Goal: Find specific page/section: Find specific page/section

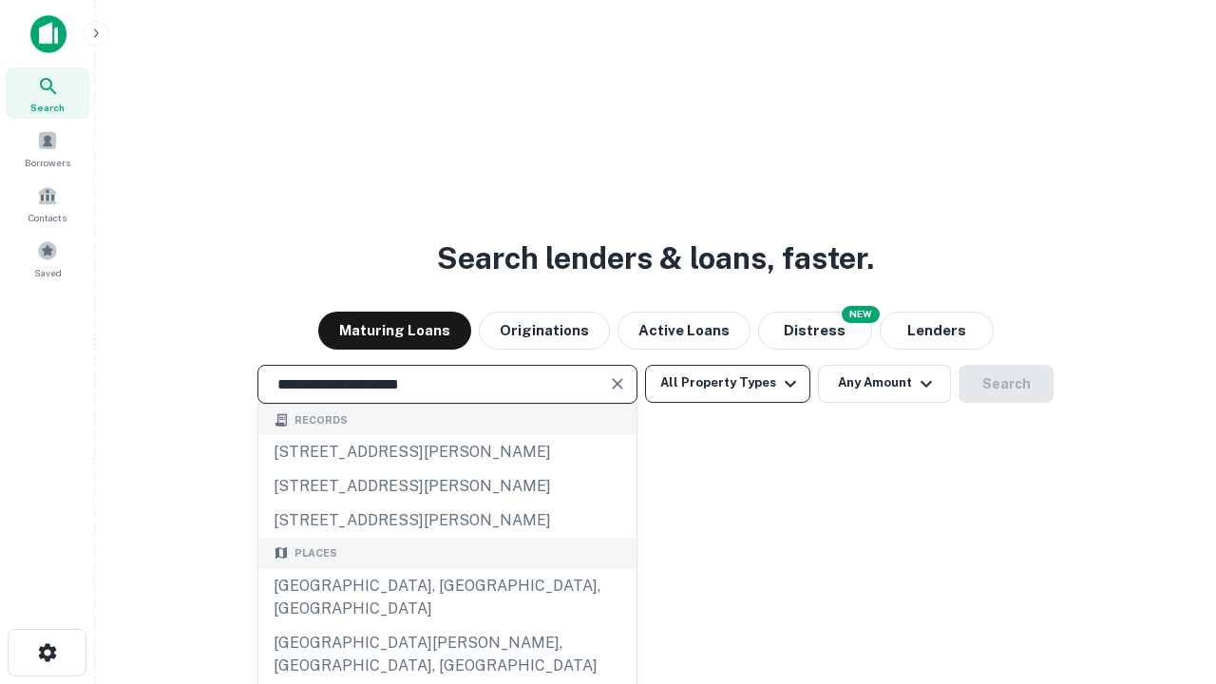
click at [446, 626] on div "[GEOGRAPHIC_DATA], [GEOGRAPHIC_DATA], [GEOGRAPHIC_DATA]" at bounding box center [447, 597] width 378 height 57
click at [728, 383] on button "All Property Types" at bounding box center [727, 384] width 165 height 38
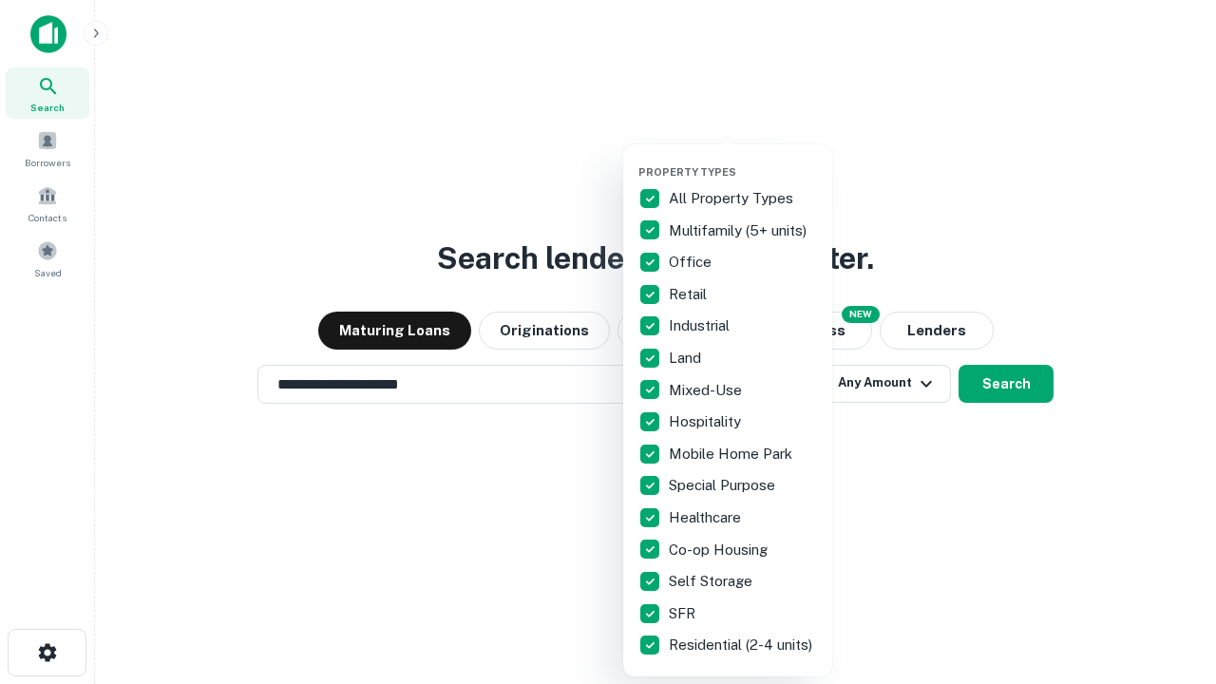
type input "**********"
click at [743, 160] on button "button" at bounding box center [742, 160] width 209 height 1
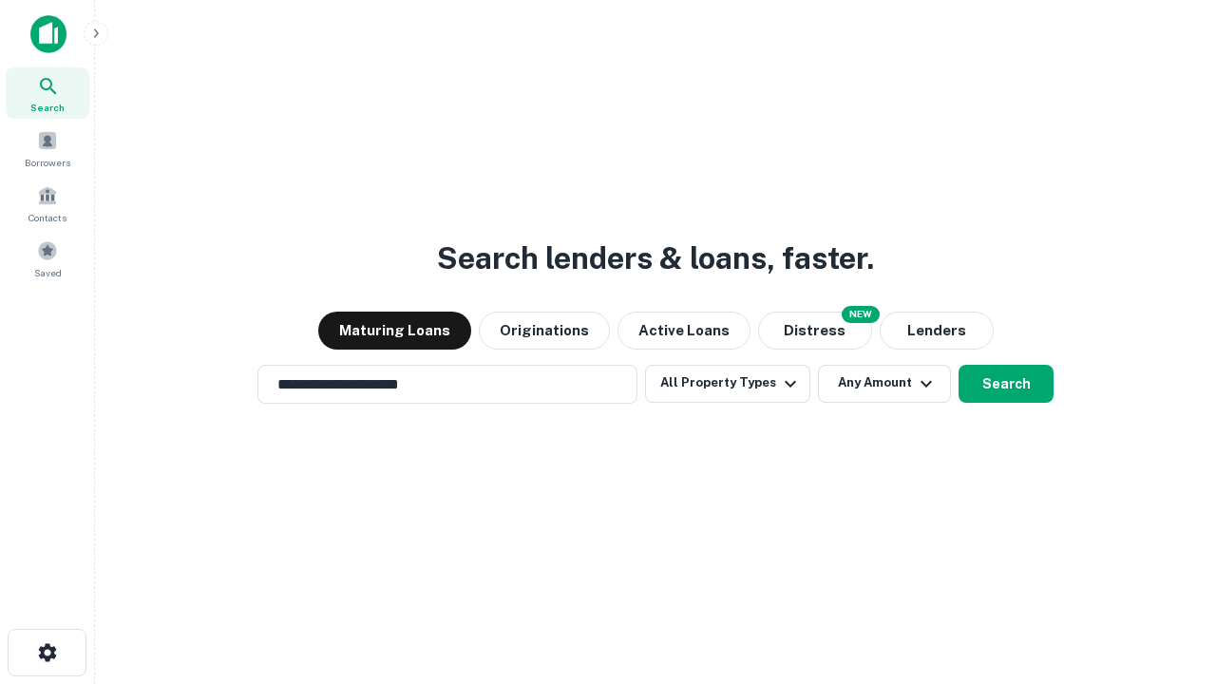
scroll to position [29, 0]
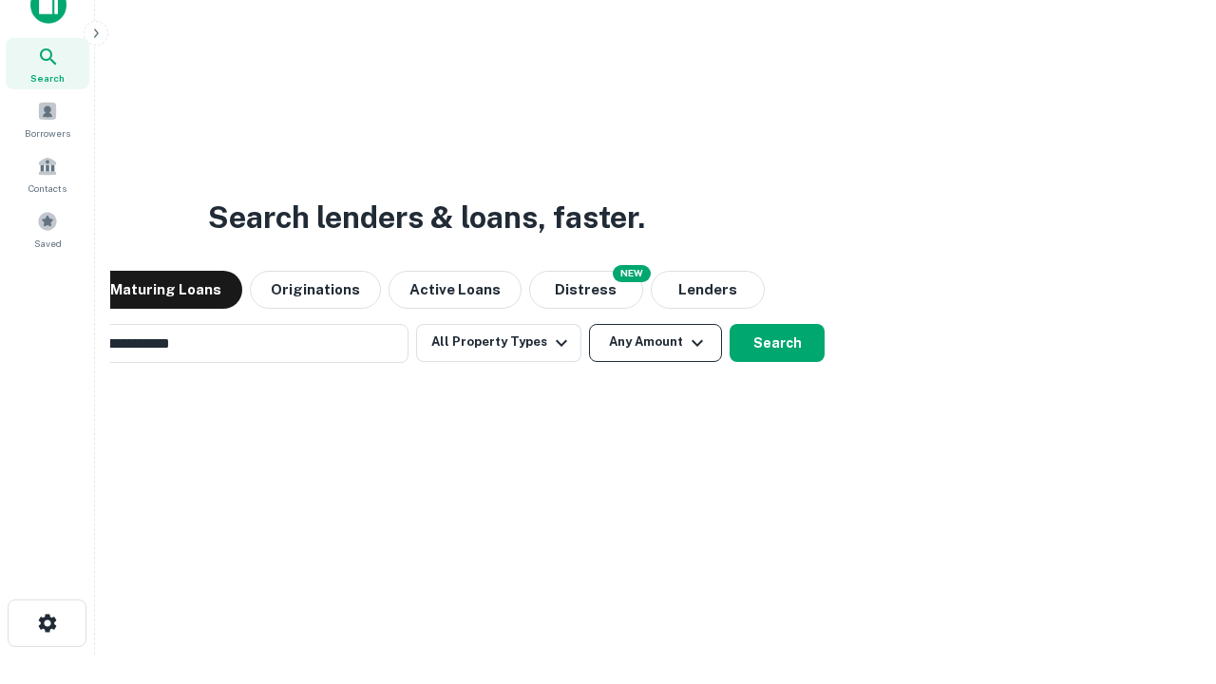
click at [589, 324] on button "Any Amount" at bounding box center [655, 343] width 133 height 38
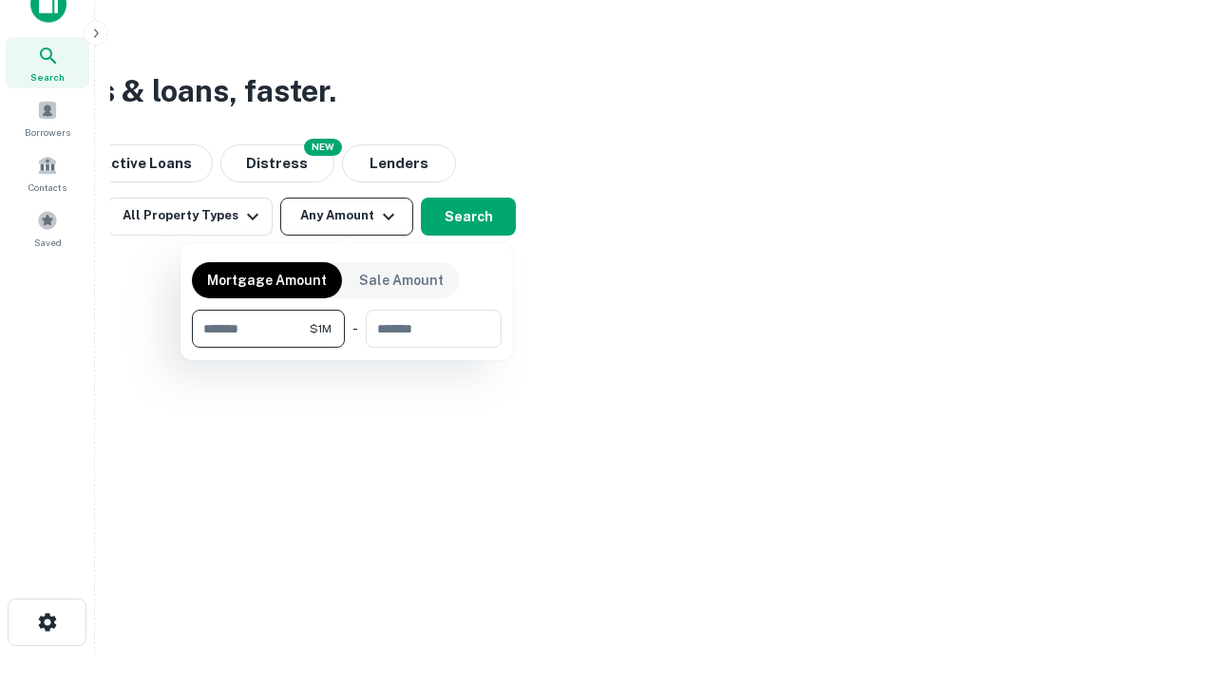
type input "*******"
click at [347, 348] on button "button" at bounding box center [347, 348] width 310 height 1
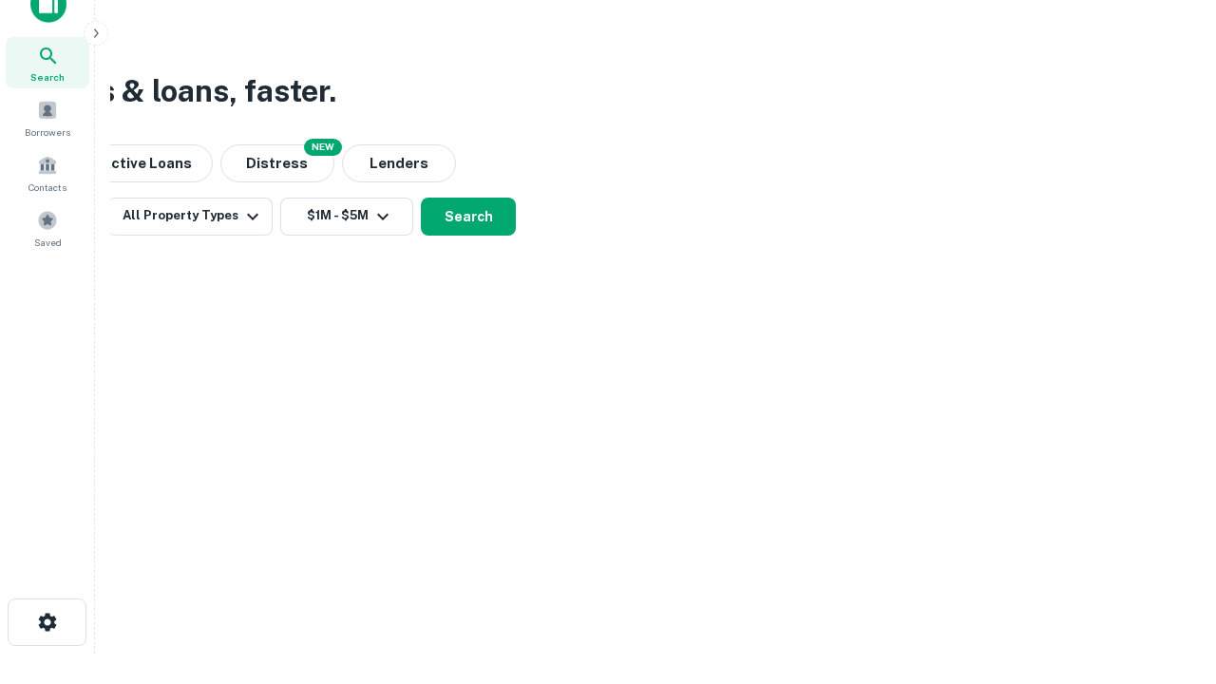
scroll to position [11, 351]
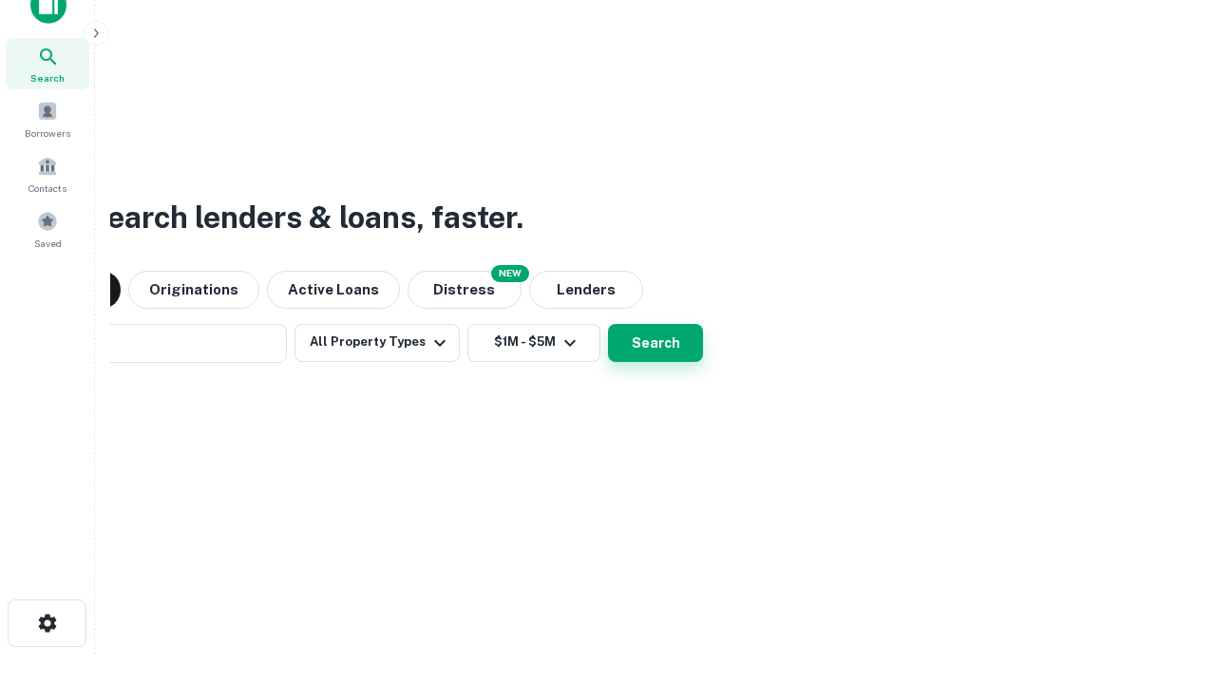
click at [608, 324] on button "Search" at bounding box center [655, 343] width 95 height 38
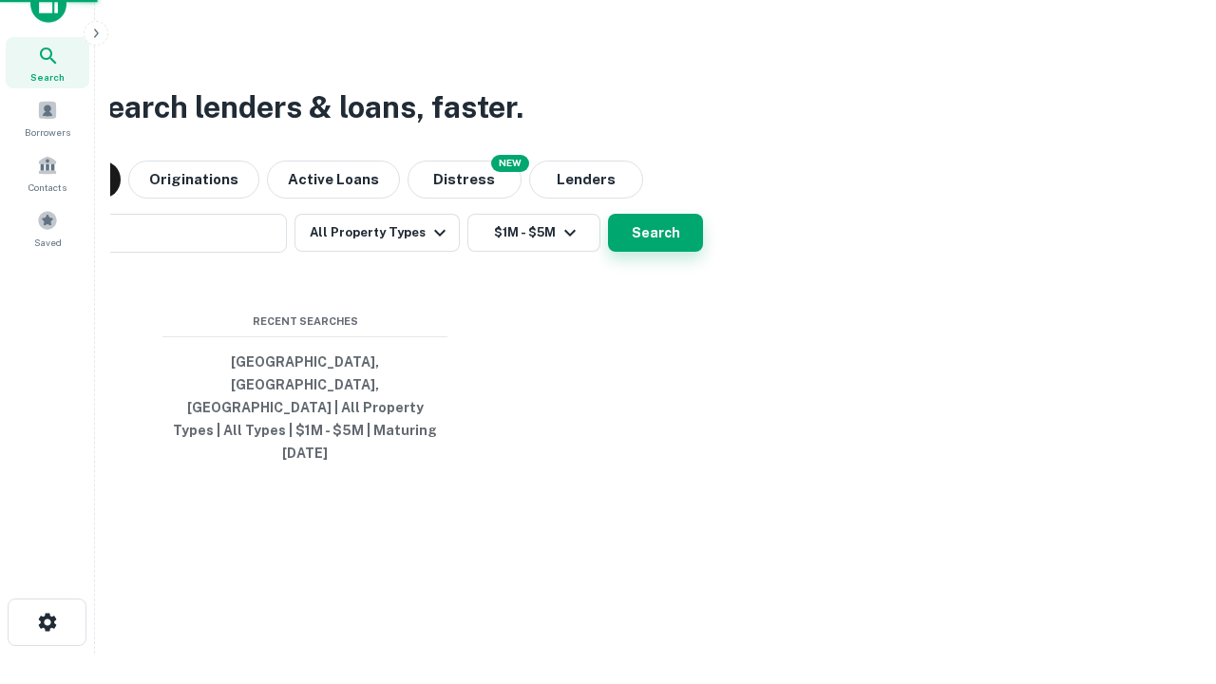
scroll to position [50, 538]
